Goal: Task Accomplishment & Management: Manage account settings

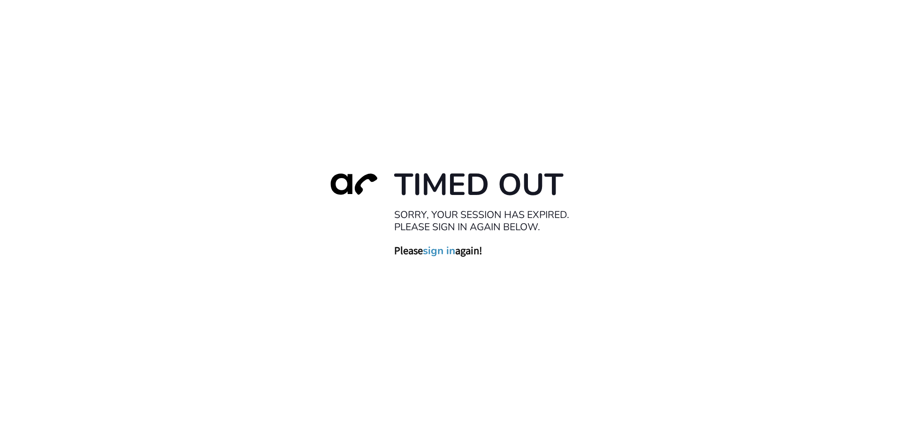
click at [441, 255] on link "sign in" at bounding box center [439, 250] width 32 height 13
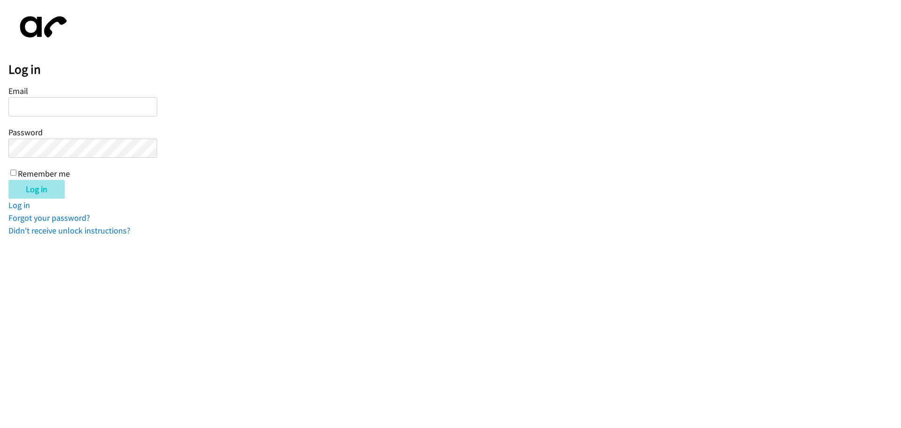
type input "[PERSON_NAME][EMAIL_ADDRESS][DOMAIN_NAME]"
click at [32, 189] on input "Log in" at bounding box center [36, 189] width 56 height 19
